Goal: Transaction & Acquisition: Purchase product/service

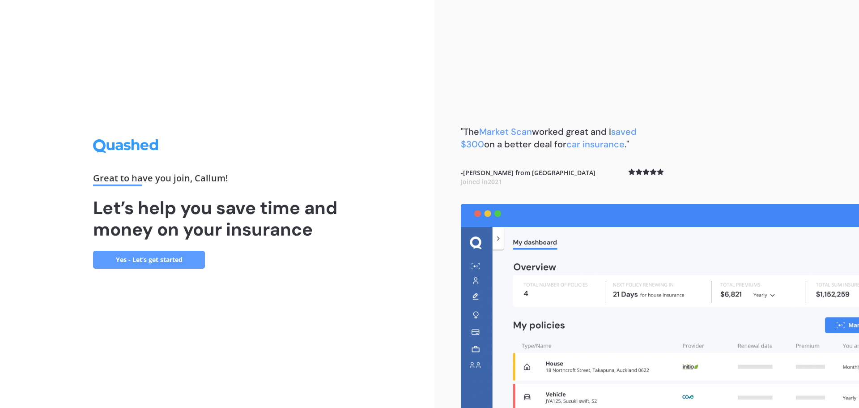
click at [130, 258] on link "Yes - Let’s get started" at bounding box center [149, 260] width 112 height 18
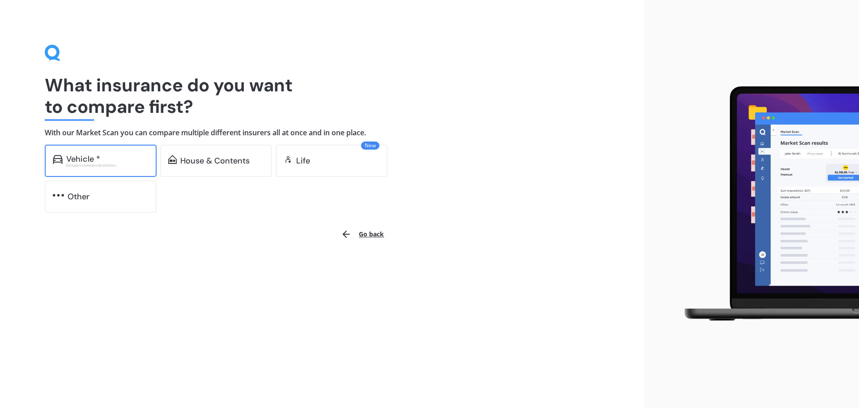
click at [119, 158] on div "Vehicle *" at bounding box center [107, 158] width 82 height 9
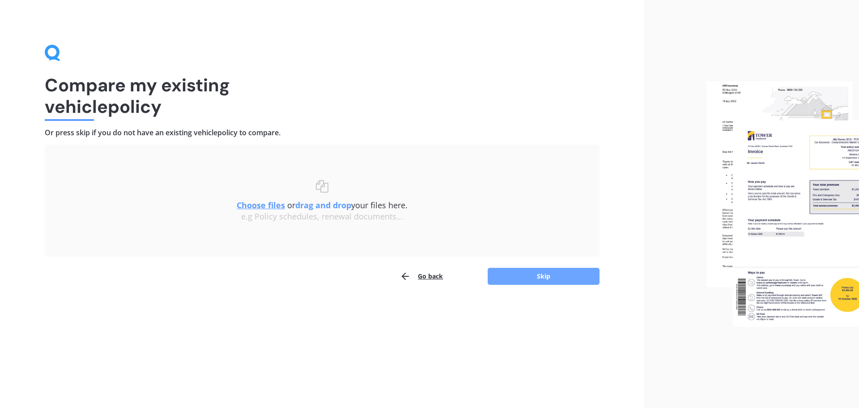
click at [527, 275] on button "Skip" at bounding box center [544, 276] width 112 height 17
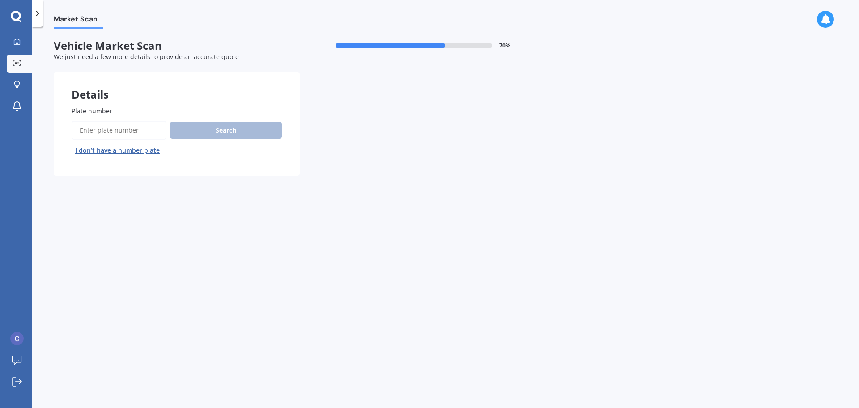
click at [120, 134] on input "Plate number" at bounding box center [119, 130] width 95 height 19
type input "LHH115"
click at [236, 132] on button "Search" at bounding box center [226, 130] width 112 height 17
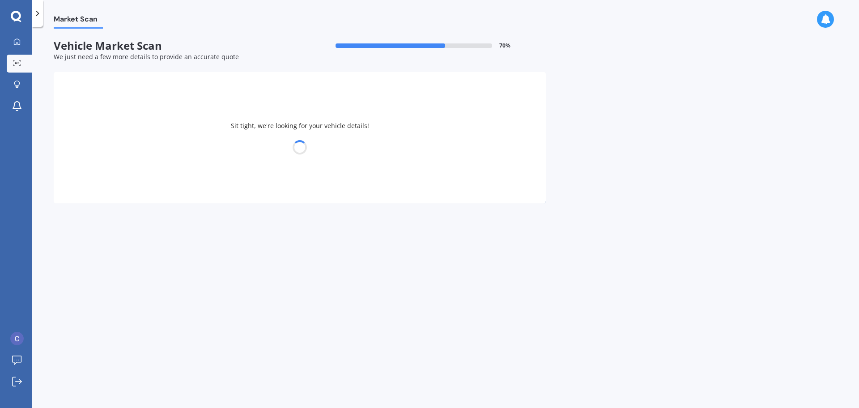
select select "VOLKSWAGEN"
select select "CADDY"
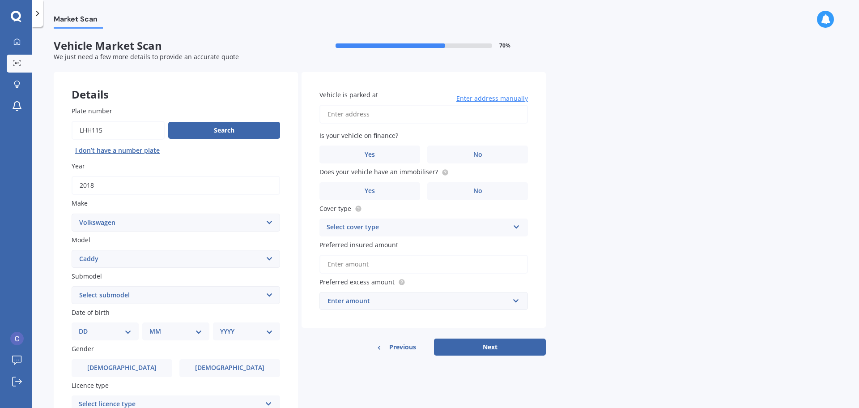
click at [212, 296] on select "Select submodel (All other) 1.6 1.9 TDI MAXI KOMBI 7 1.6 DSG VAN 1.2 TSI MAN" at bounding box center [176, 295] width 209 height 18
select select "(ALL OTHER)"
click at [72, 286] on select "Select submodel (All other) 1.6 1.9 TDI MAXI KOMBI 7 1.6 DSG VAN 1.2 TSI MAN" at bounding box center [176, 295] width 209 height 18
click at [124, 330] on select "DD 01 02 03 04 05 06 07 08 09 10 11 12 13 14 15 16 17 18 19 20 21 22 23 24 25 2…" at bounding box center [105, 331] width 53 height 10
select select "07"
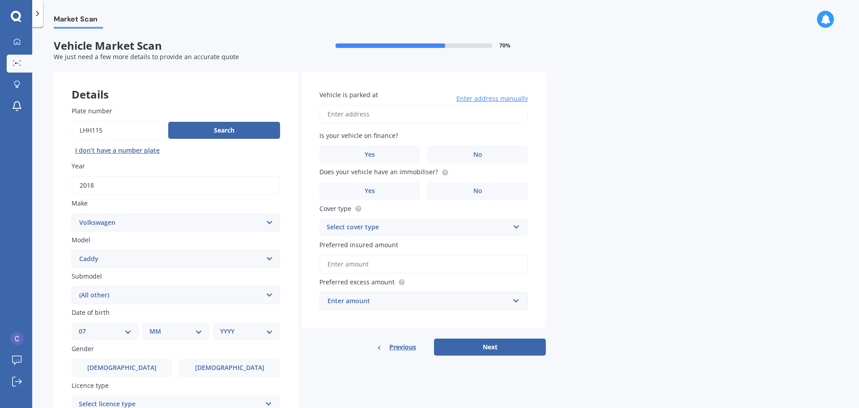
click at [86, 326] on select "DD 01 02 03 04 05 06 07 08 09 10 11 12 13 14 15 16 17 18 19 20 21 22 23 24 25 2…" at bounding box center [105, 331] width 53 height 10
click at [181, 335] on select "MM 01 02 03 04 05 06 07 08 09 10 11 12" at bounding box center [177, 331] width 49 height 10
select select "05"
click at [153, 326] on select "MM 01 02 03 04 05 06 07 08 09 10 11 12" at bounding box center [177, 331] width 49 height 10
click at [243, 332] on select "YYYY 2025 2024 2023 2022 2021 2020 2019 2018 2017 2016 2015 2014 2013 2012 2011…" at bounding box center [244, 331] width 49 height 10
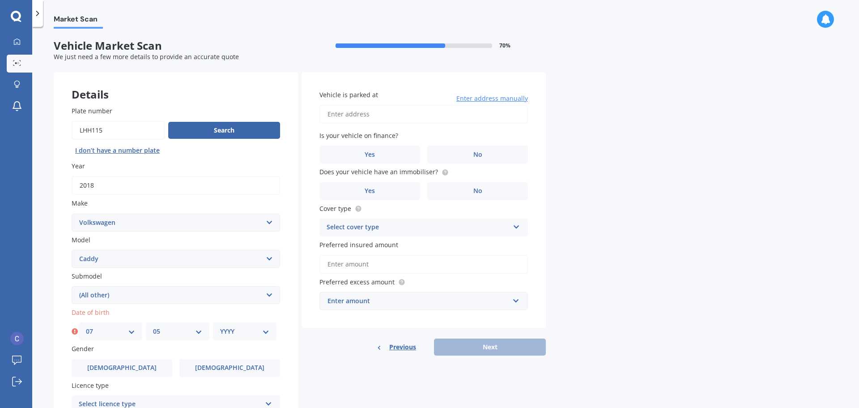
select select "2002"
click at [220, 326] on select "YYYY 2025 2024 2023 2022 2021 2020 2019 2018 2017 2016 2015 2014 2013 2012 2011…" at bounding box center [244, 331] width 49 height 10
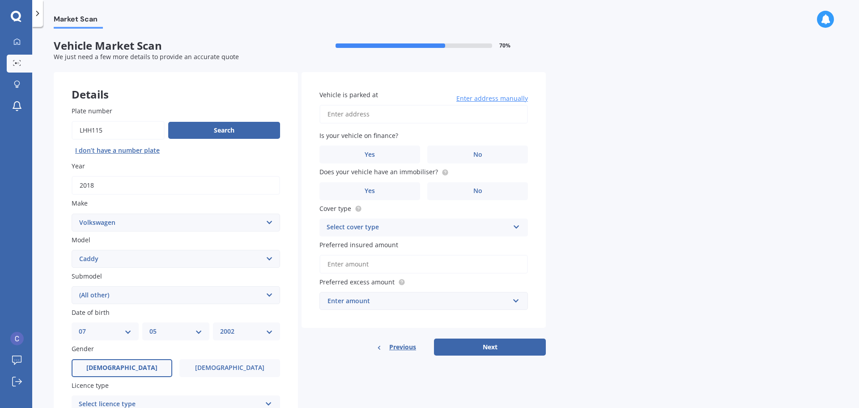
click at [106, 365] on label "Male" at bounding box center [122, 368] width 101 height 18
click at [0, 0] on input "Male" at bounding box center [0, 0] width 0 height 0
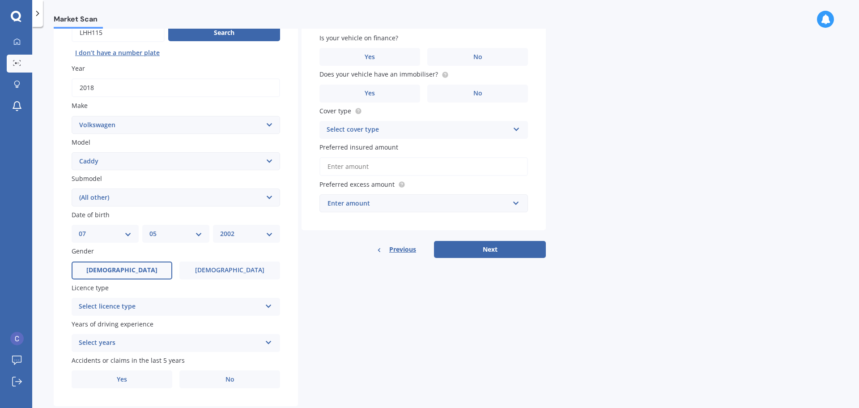
scroll to position [119, 0]
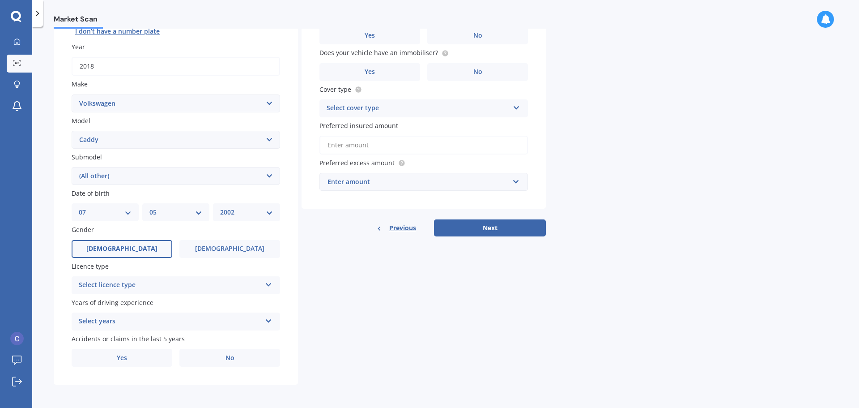
click at [198, 281] on div "Select licence type" at bounding box center [170, 285] width 183 height 11
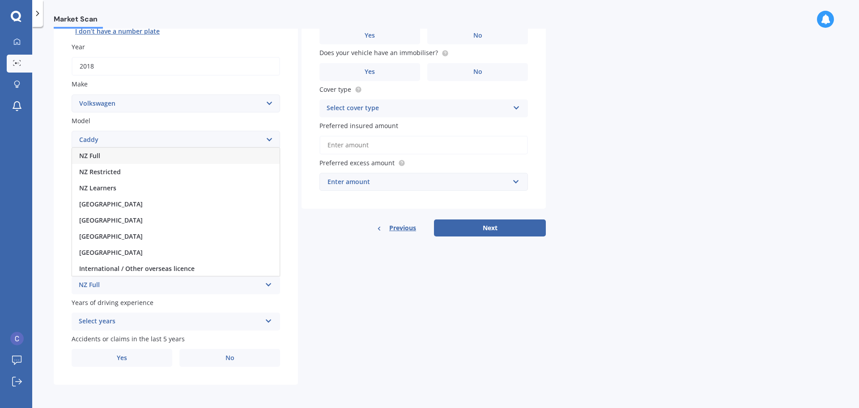
click at [141, 158] on div "NZ Full" at bounding box center [176, 156] width 208 height 16
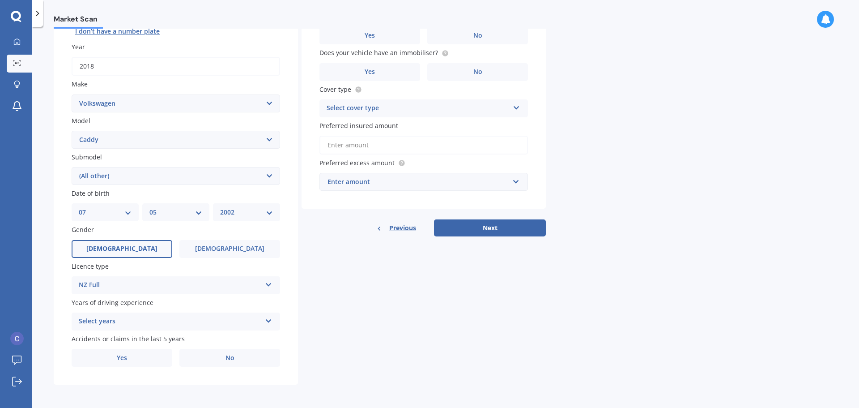
click at [200, 324] on div "Select years" at bounding box center [170, 321] width 183 height 11
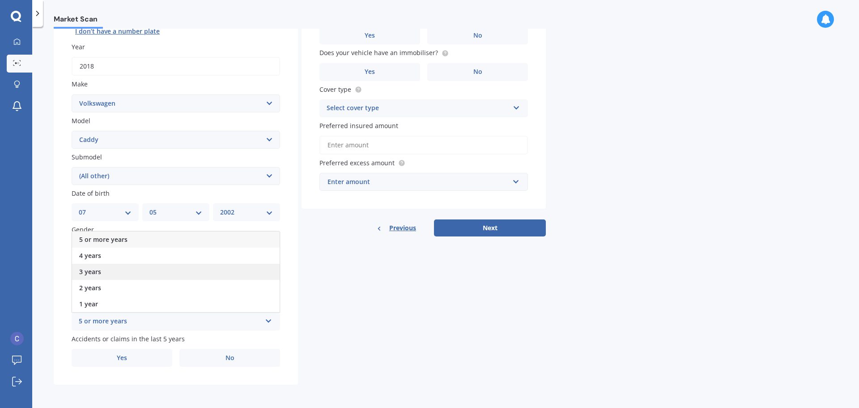
click at [116, 268] on div "3 years" at bounding box center [176, 272] width 208 height 16
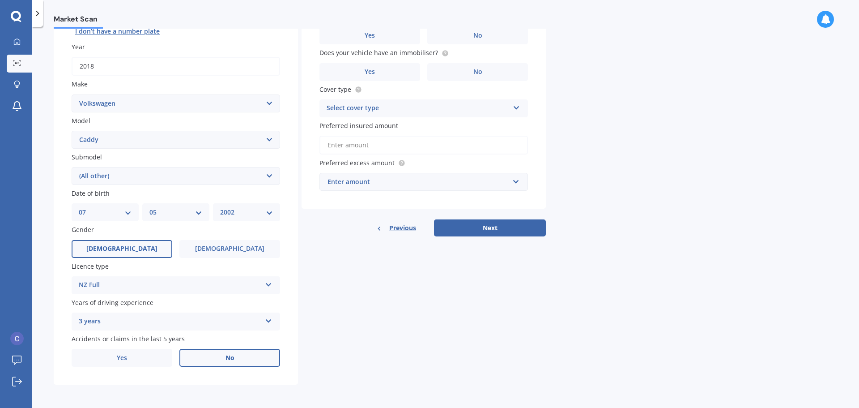
click at [229, 361] on span "No" at bounding box center [230, 358] width 9 height 8
click at [0, 0] on input "No" at bounding box center [0, 0] width 0 height 0
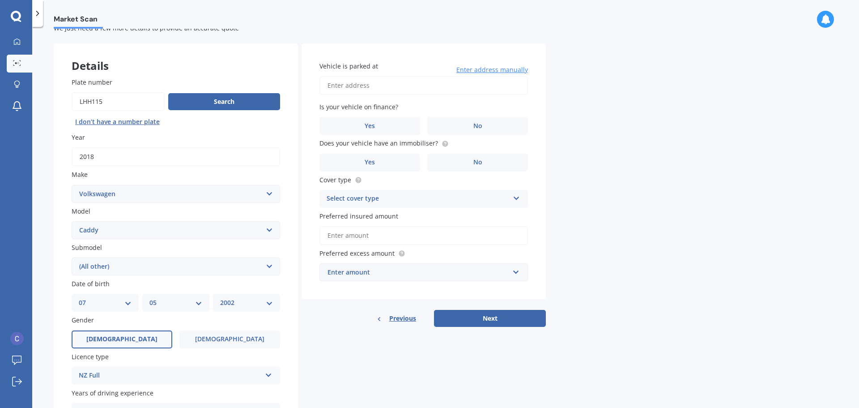
scroll to position [0, 0]
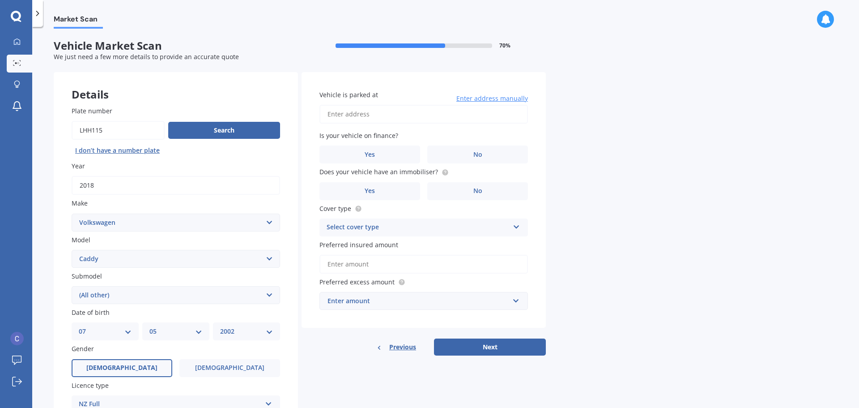
click at [354, 114] on input "Vehicle is parked at" at bounding box center [424, 114] width 209 height 19
type input "291 Titirangi Road, Titirangi, Auckland 0604Auckland 0604"
click at [486, 151] on label "No" at bounding box center [477, 154] width 101 height 18
click at [0, 0] on input "No" at bounding box center [0, 0] width 0 height 0
click at [480, 189] on span "No" at bounding box center [478, 191] width 9 height 8
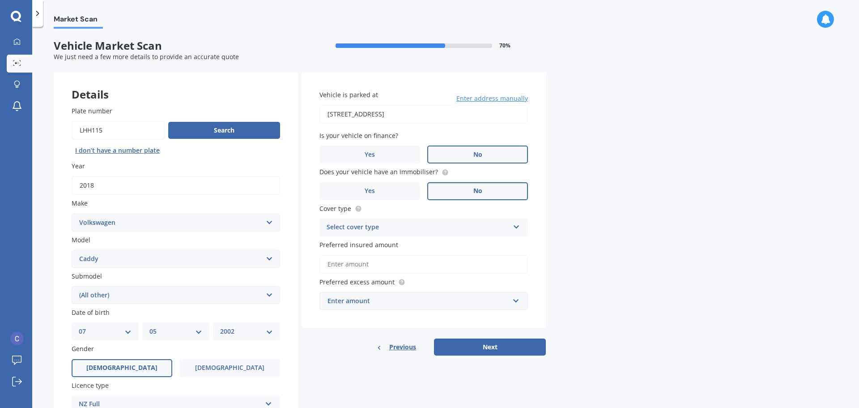
click at [0, 0] on input "No" at bounding box center [0, 0] width 0 height 0
click at [478, 231] on div "Select cover type" at bounding box center [418, 227] width 183 height 11
click at [394, 245] on div "Comprehensive" at bounding box center [424, 245] width 208 height 16
click at [392, 264] on input "Preferred insured amount" at bounding box center [424, 264] width 209 height 19
type input "$15,000"
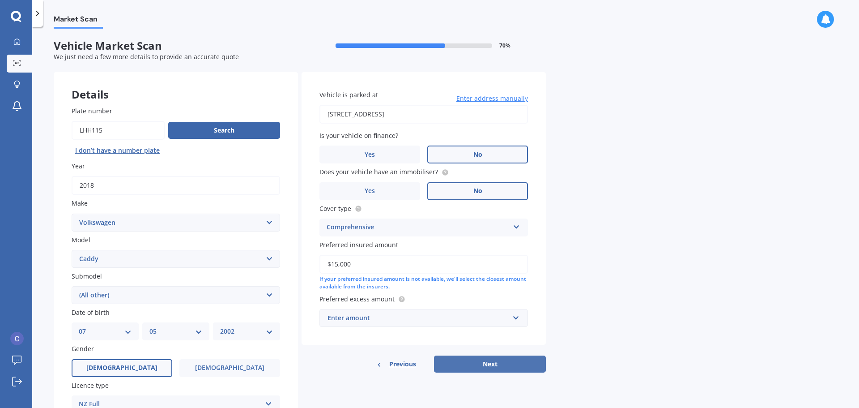
click at [483, 365] on button "Next" at bounding box center [490, 363] width 112 height 17
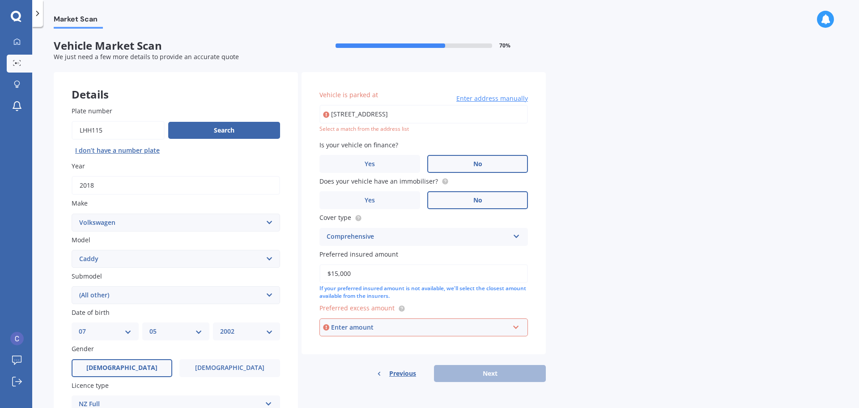
click at [374, 328] on div "Enter amount" at bounding box center [420, 327] width 178 height 10
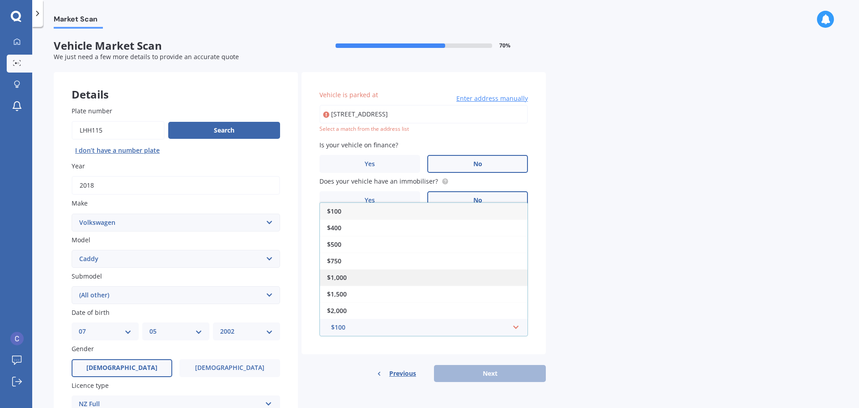
click at [357, 283] on div "$1,000" at bounding box center [424, 277] width 208 height 17
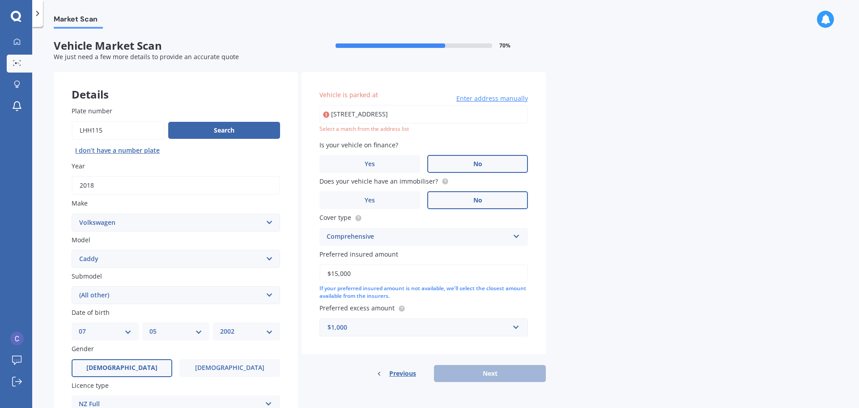
click at [490, 372] on div "Previous Next" at bounding box center [424, 373] width 244 height 17
click at [414, 115] on input "291 Titirangi Road, Titirangi, Auckland 0604Auckland 0604" at bounding box center [424, 114] width 209 height 19
click at [383, 115] on input "291 Titirangi RoadTitirangi, Auckland 0604" at bounding box center [424, 114] width 209 height 19
type input "291 Titirangi Road, Titirangi, Auckland 0604"
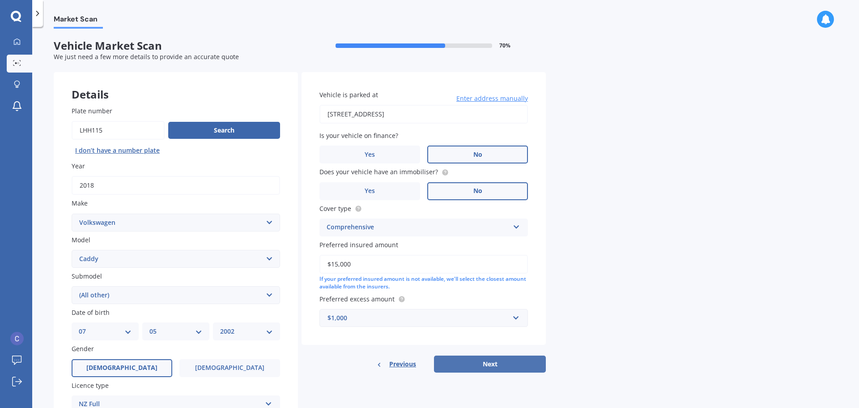
click at [502, 367] on button "Next" at bounding box center [490, 363] width 112 height 17
select select "07"
select select "05"
select select "2002"
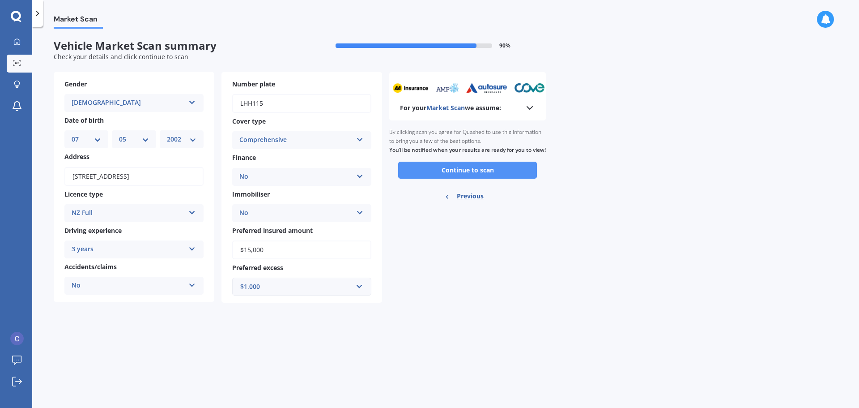
click at [463, 175] on button "Continue to scan" at bounding box center [467, 170] width 139 height 17
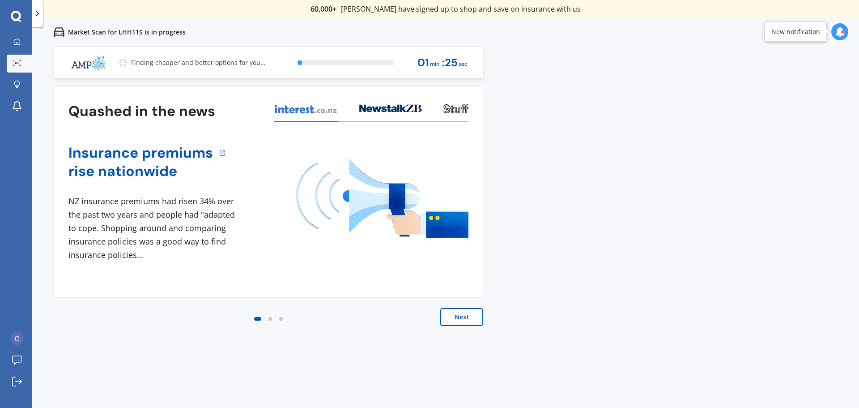
click at [458, 315] on button "Next" at bounding box center [461, 317] width 43 height 18
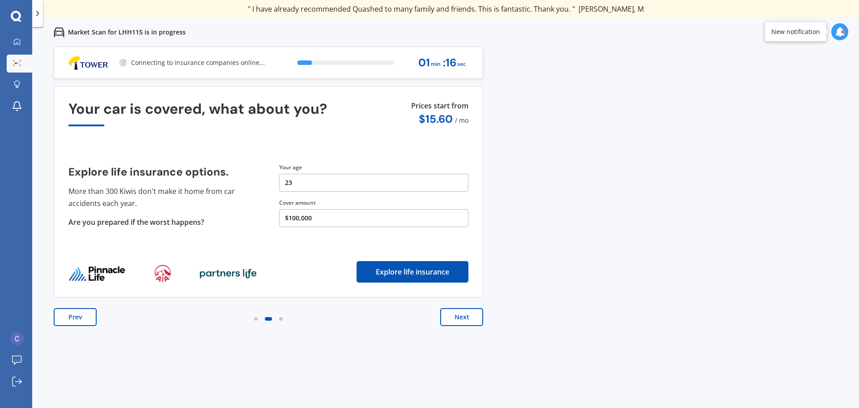
click at [468, 320] on button "Next" at bounding box center [461, 317] width 43 height 18
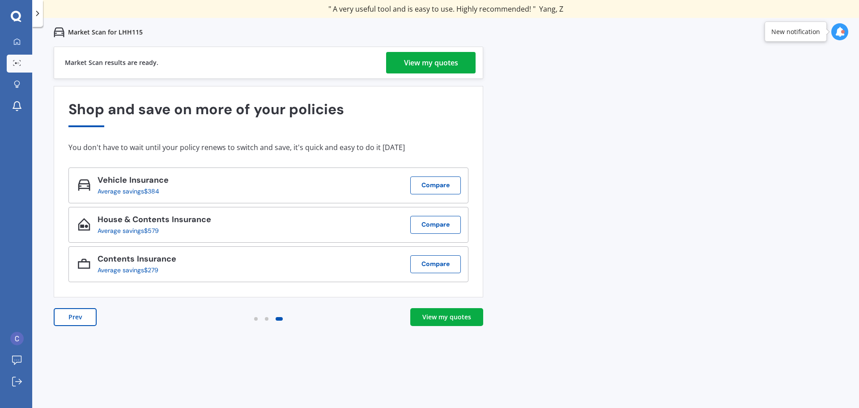
click at [444, 313] on div "View my quotes" at bounding box center [447, 316] width 49 height 9
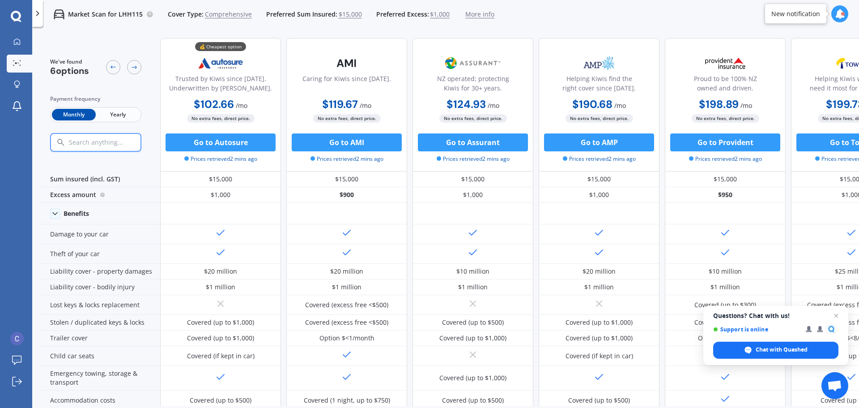
drag, startPoint x: 121, startPoint y: 113, endPoint x: 132, endPoint y: 123, distance: 15.2
click at [120, 113] on span "Yearly" at bounding box center [118, 115] width 44 height 12
click at [837, 315] on span "Close chat" at bounding box center [836, 315] width 11 height 11
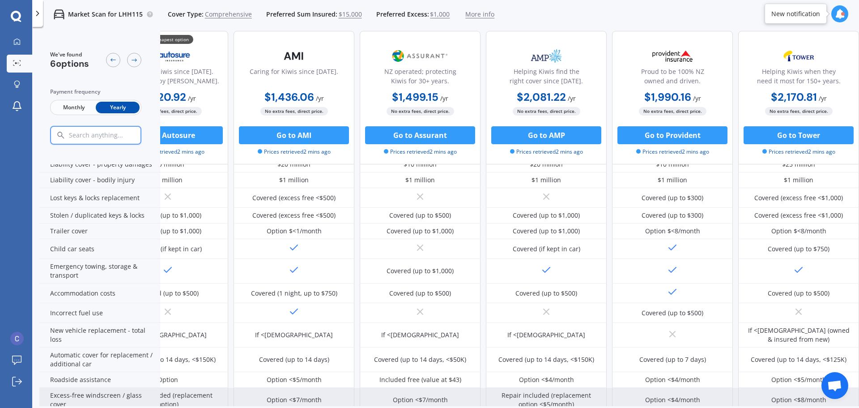
scroll to position [0, 57]
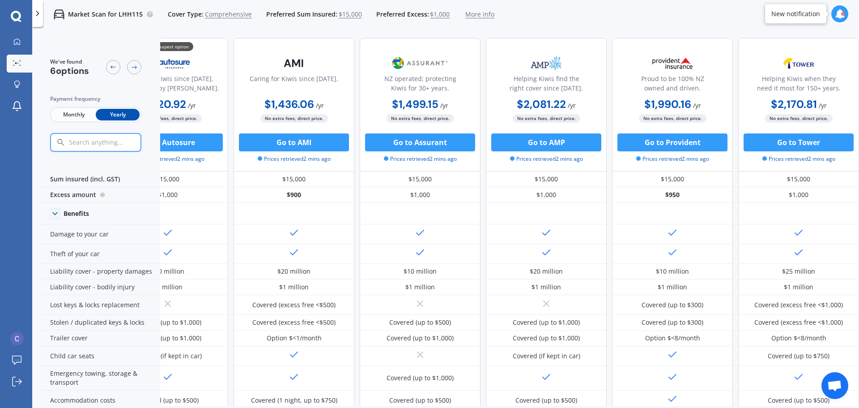
click at [37, 17] on icon at bounding box center [37, 13] width 9 height 9
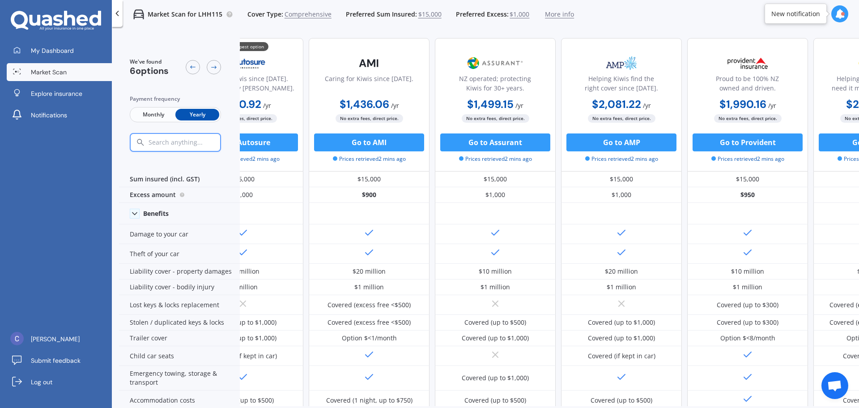
click at [118, 13] on icon at bounding box center [117, 13] width 9 height 9
